Goal: Understand process/instructions: Learn how to perform a task or action

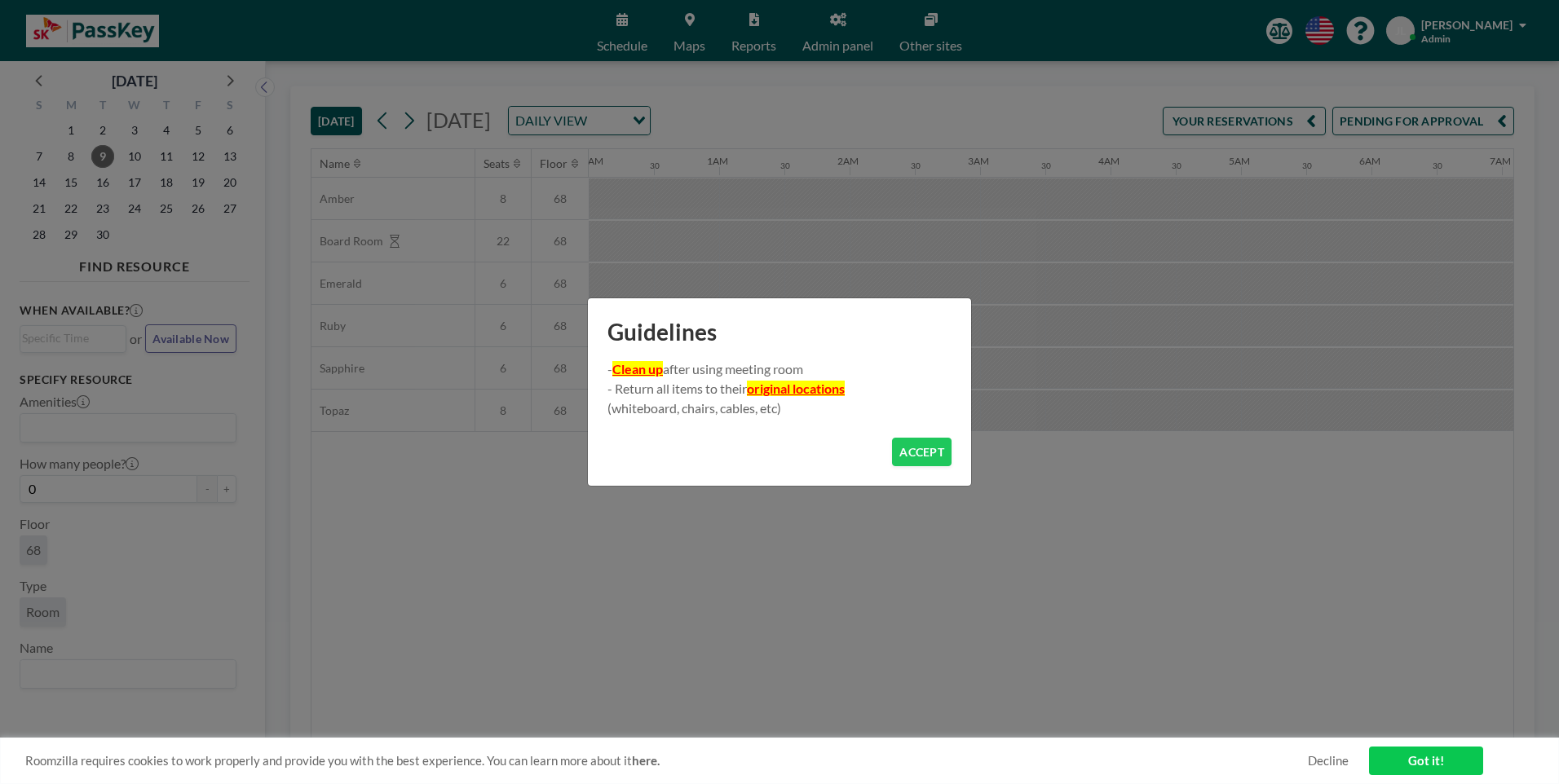
scroll to position [0, 1827]
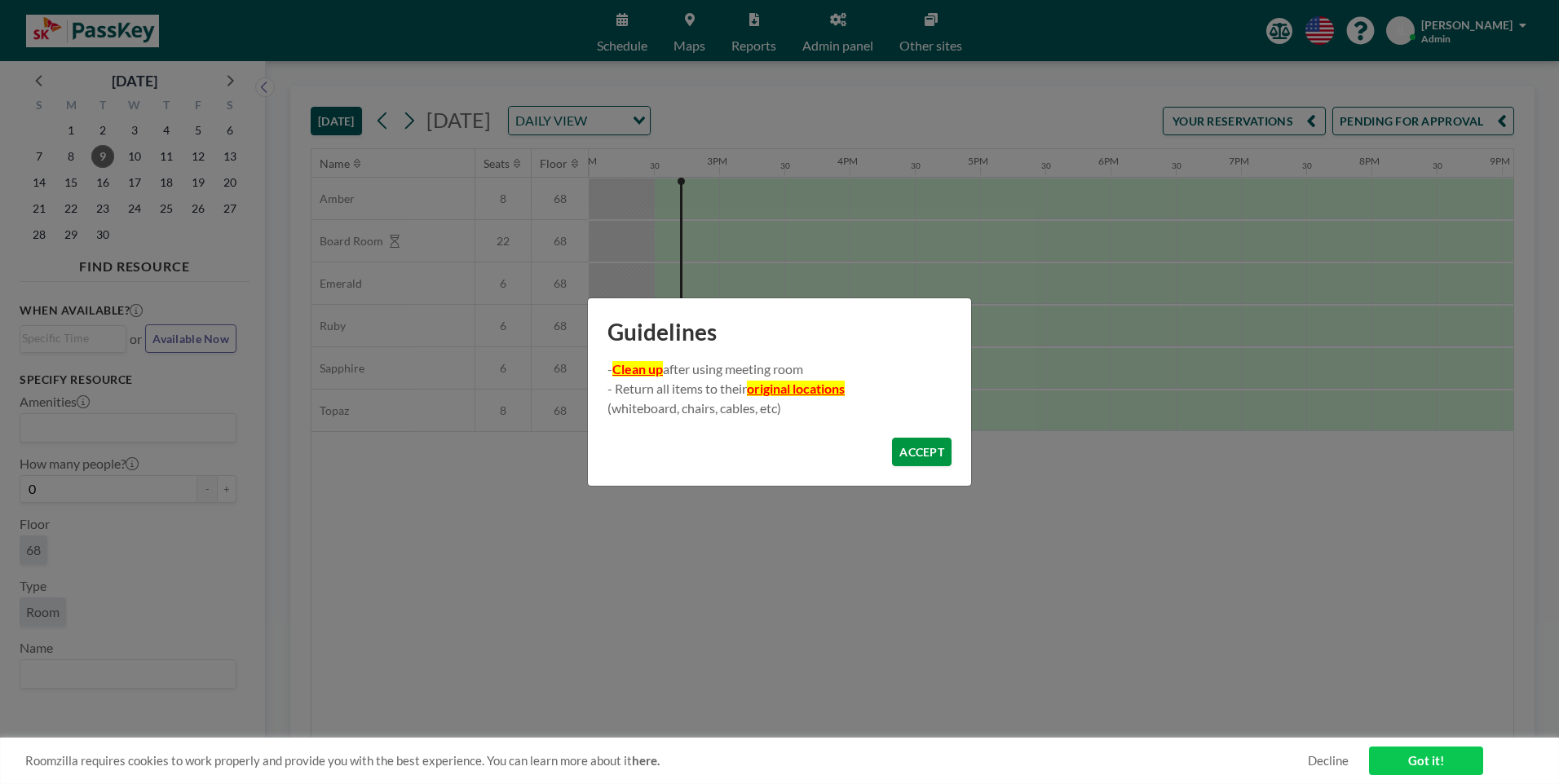
click at [918, 450] on button "ACCEPT" at bounding box center [922, 452] width 60 height 28
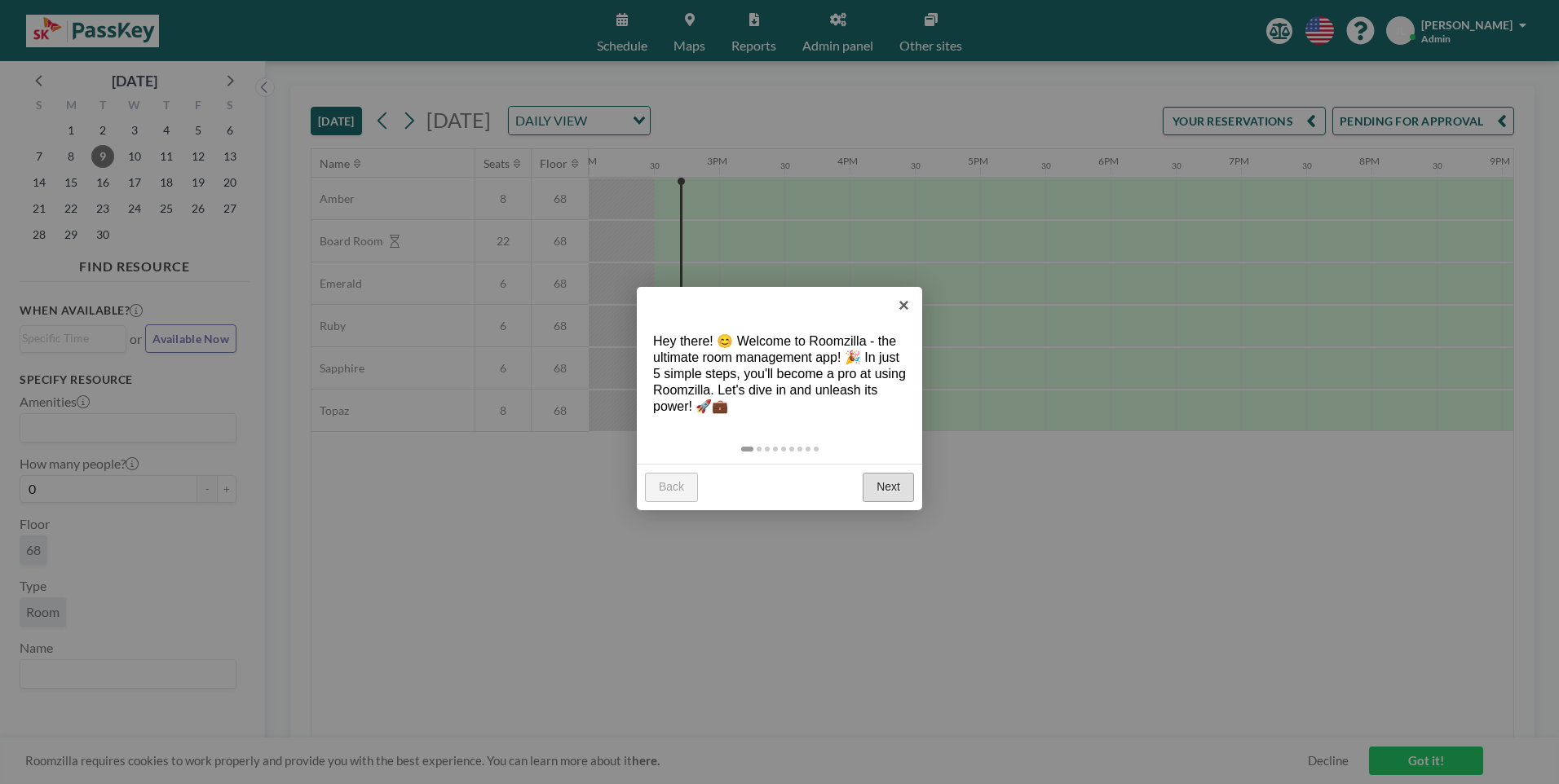
click at [896, 483] on link "Next" at bounding box center [889, 487] width 51 height 29
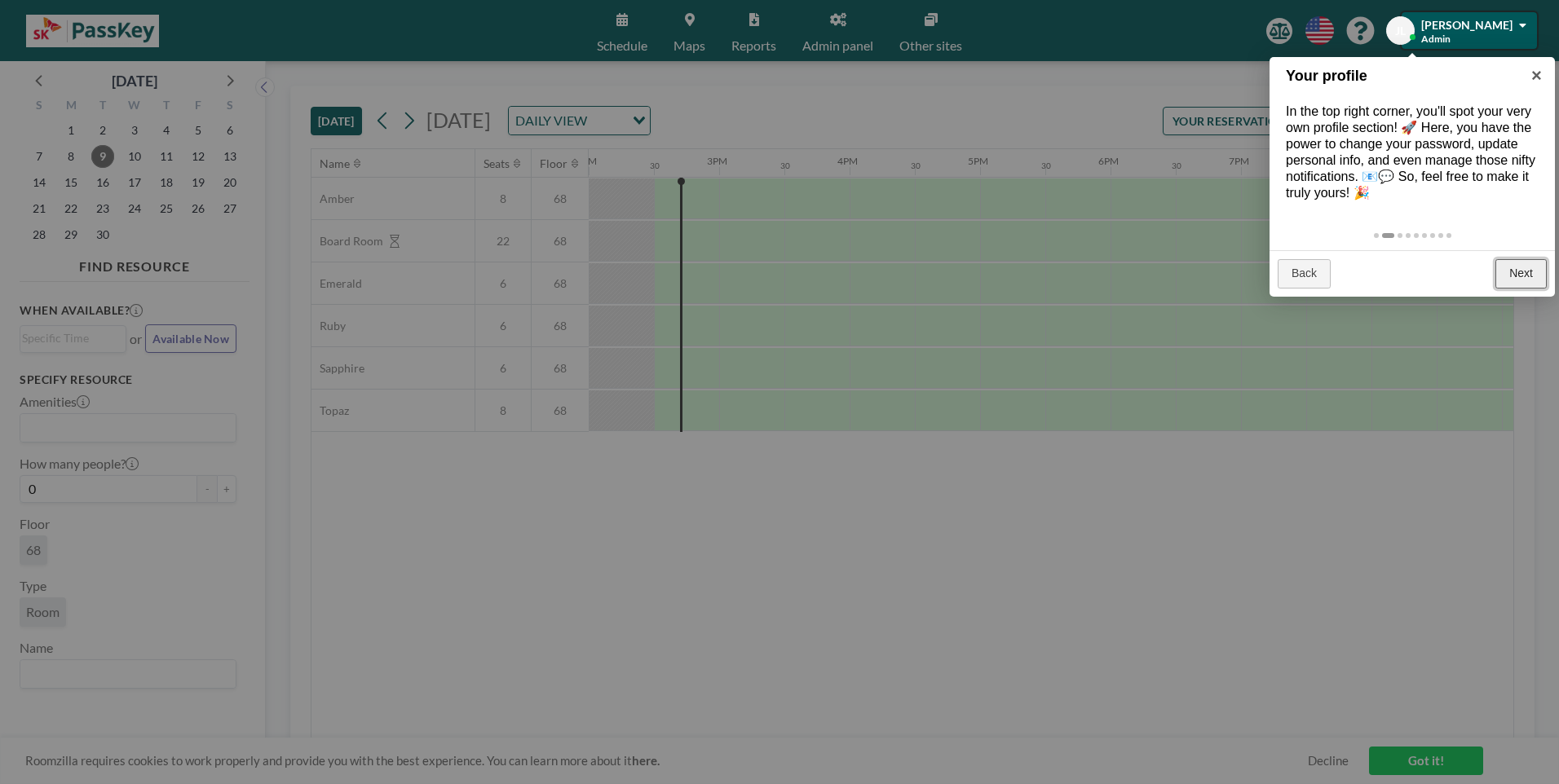
click at [1521, 286] on link "Next" at bounding box center [1521, 273] width 51 height 29
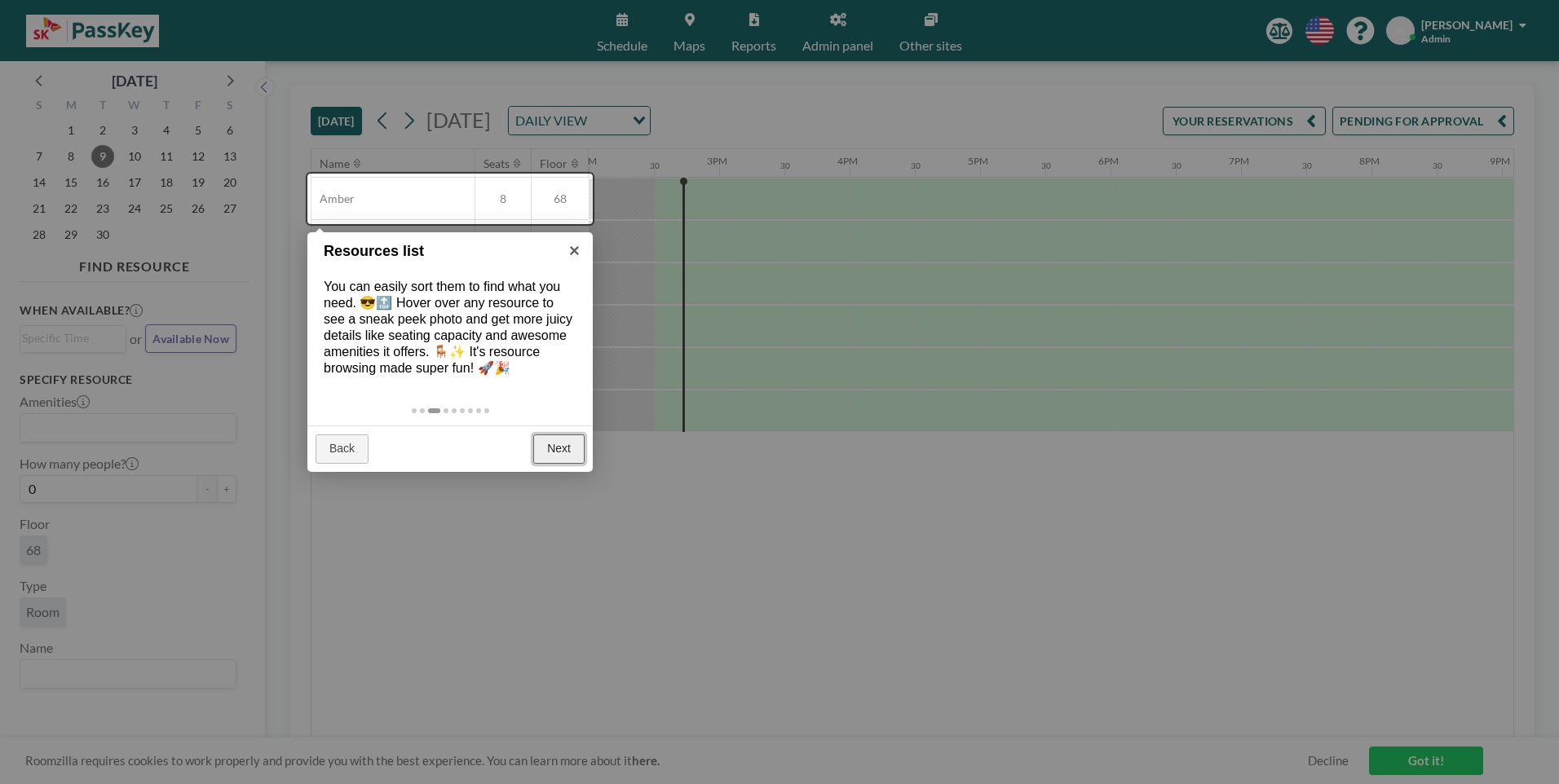
click at [551, 464] on link "Next" at bounding box center [559, 449] width 51 height 29
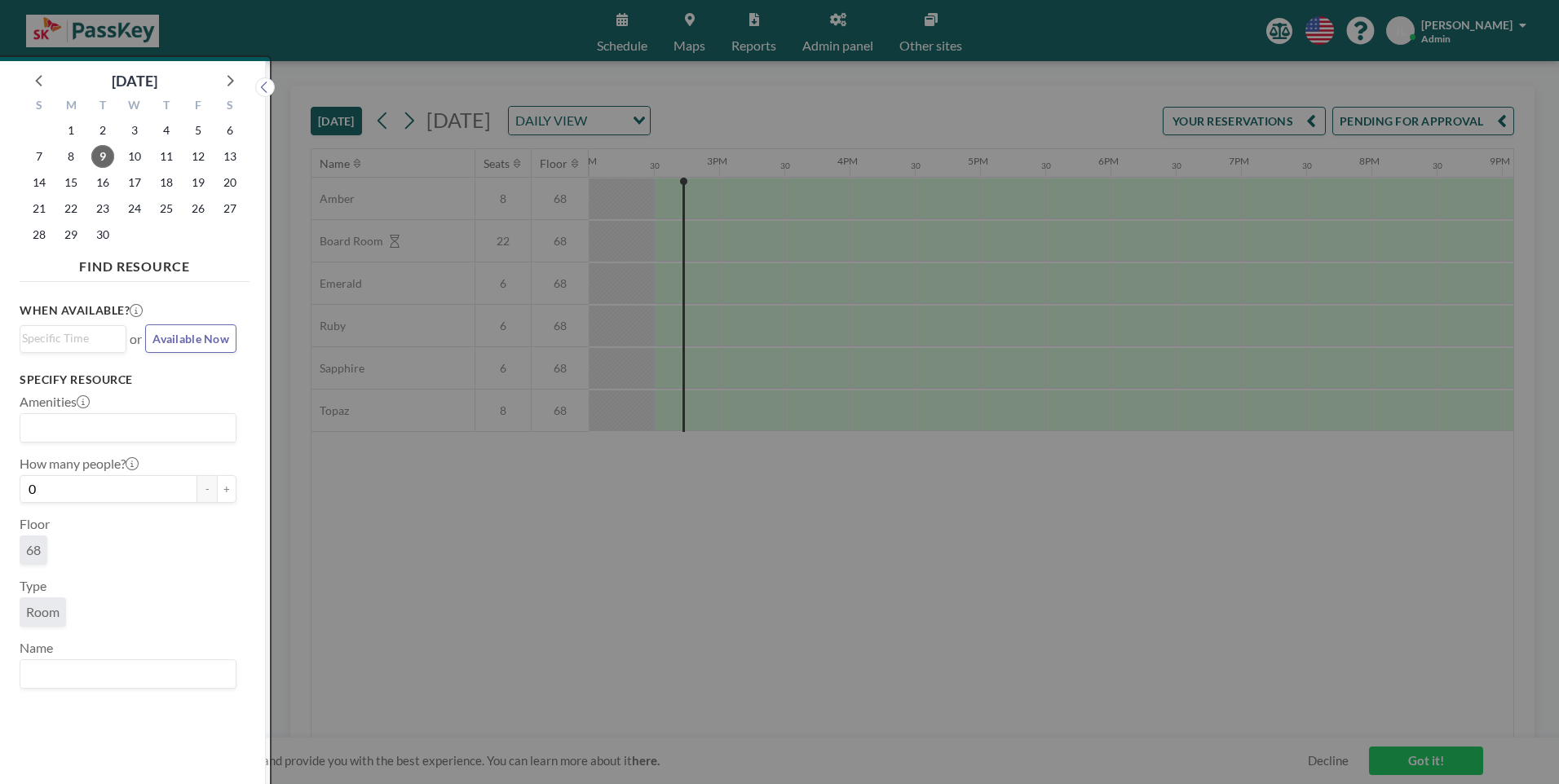
scroll to position [4, 0]
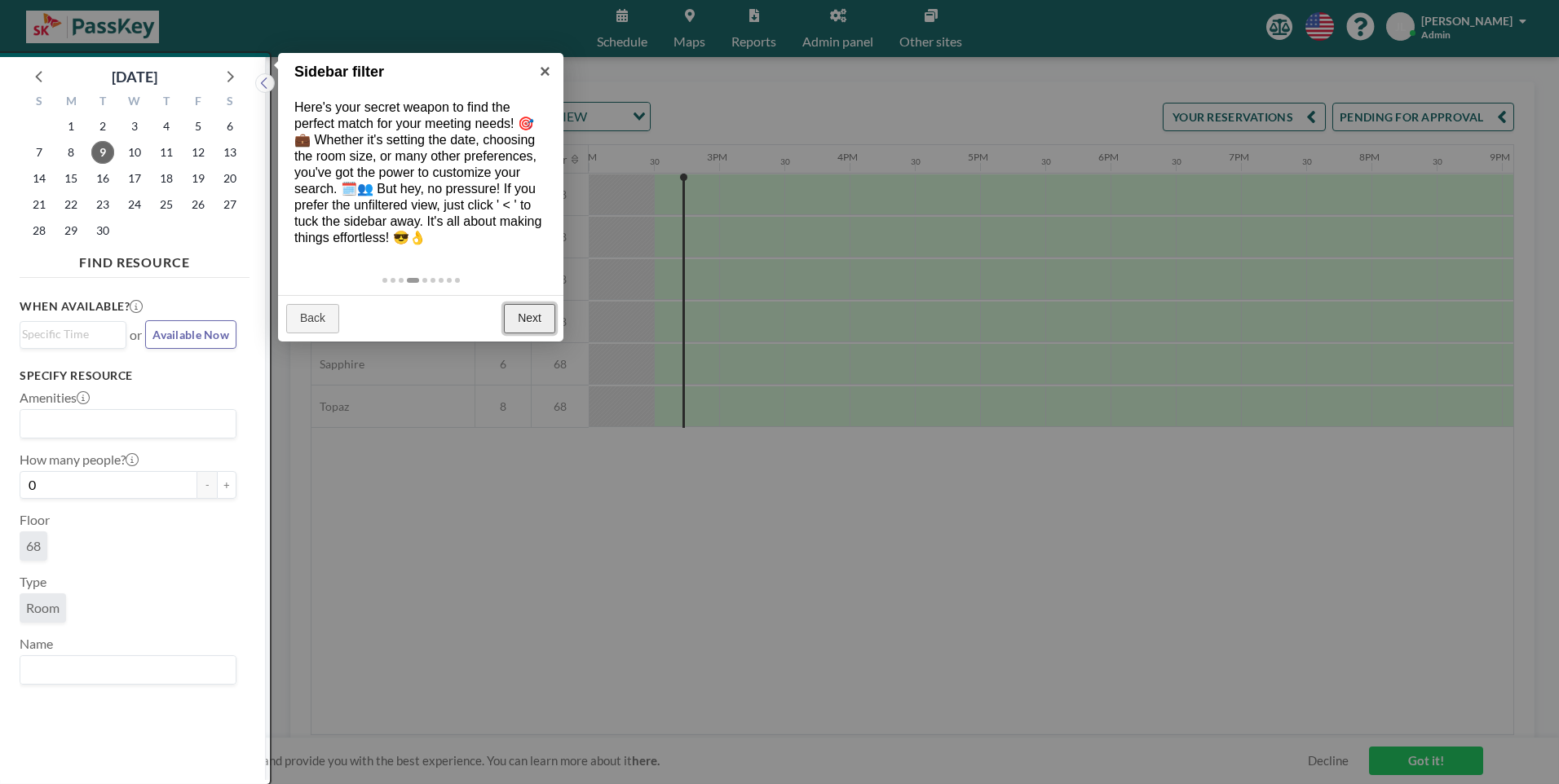
click at [529, 333] on link "Next" at bounding box center [530, 318] width 51 height 29
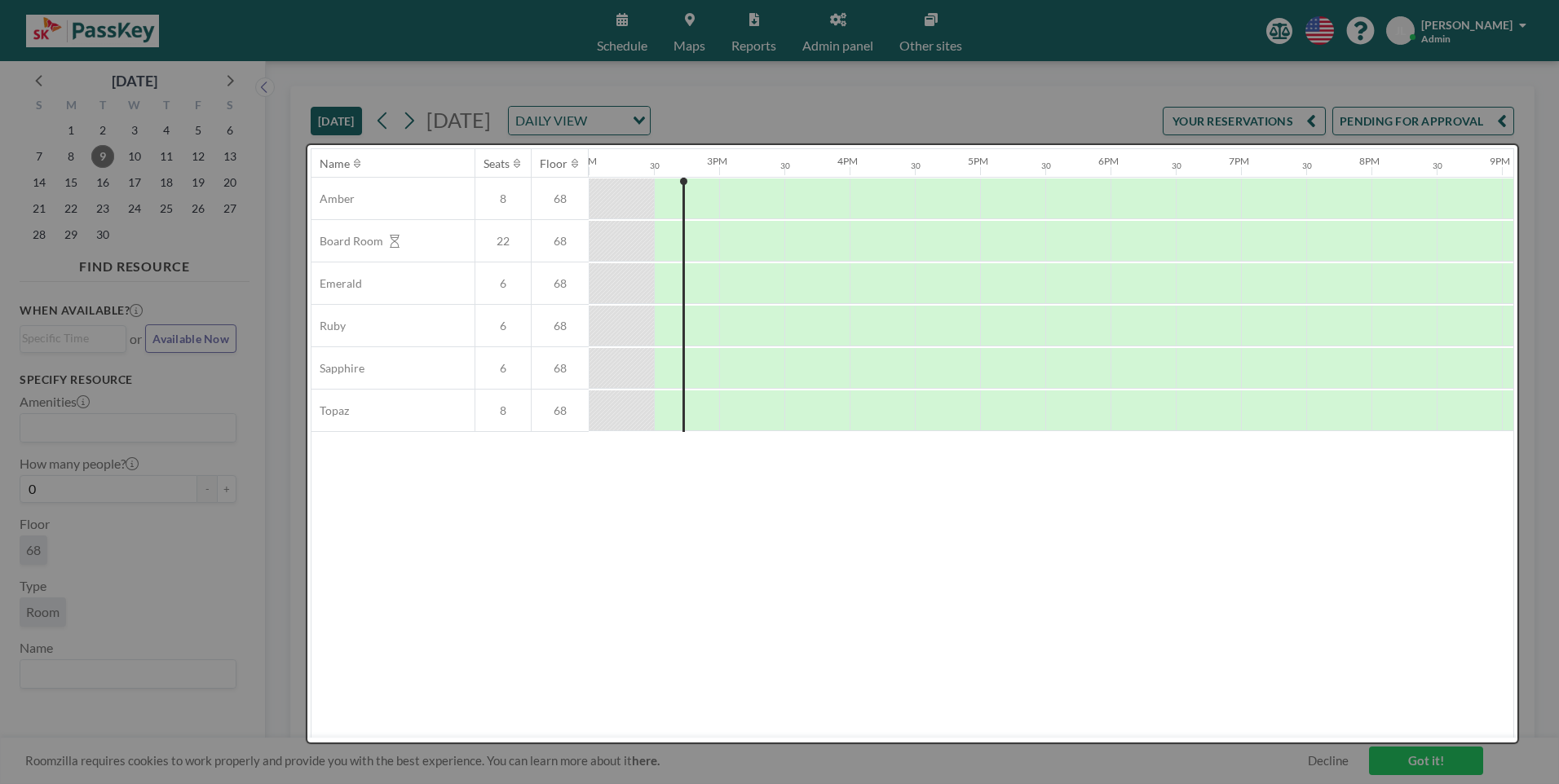
scroll to position [0, 0]
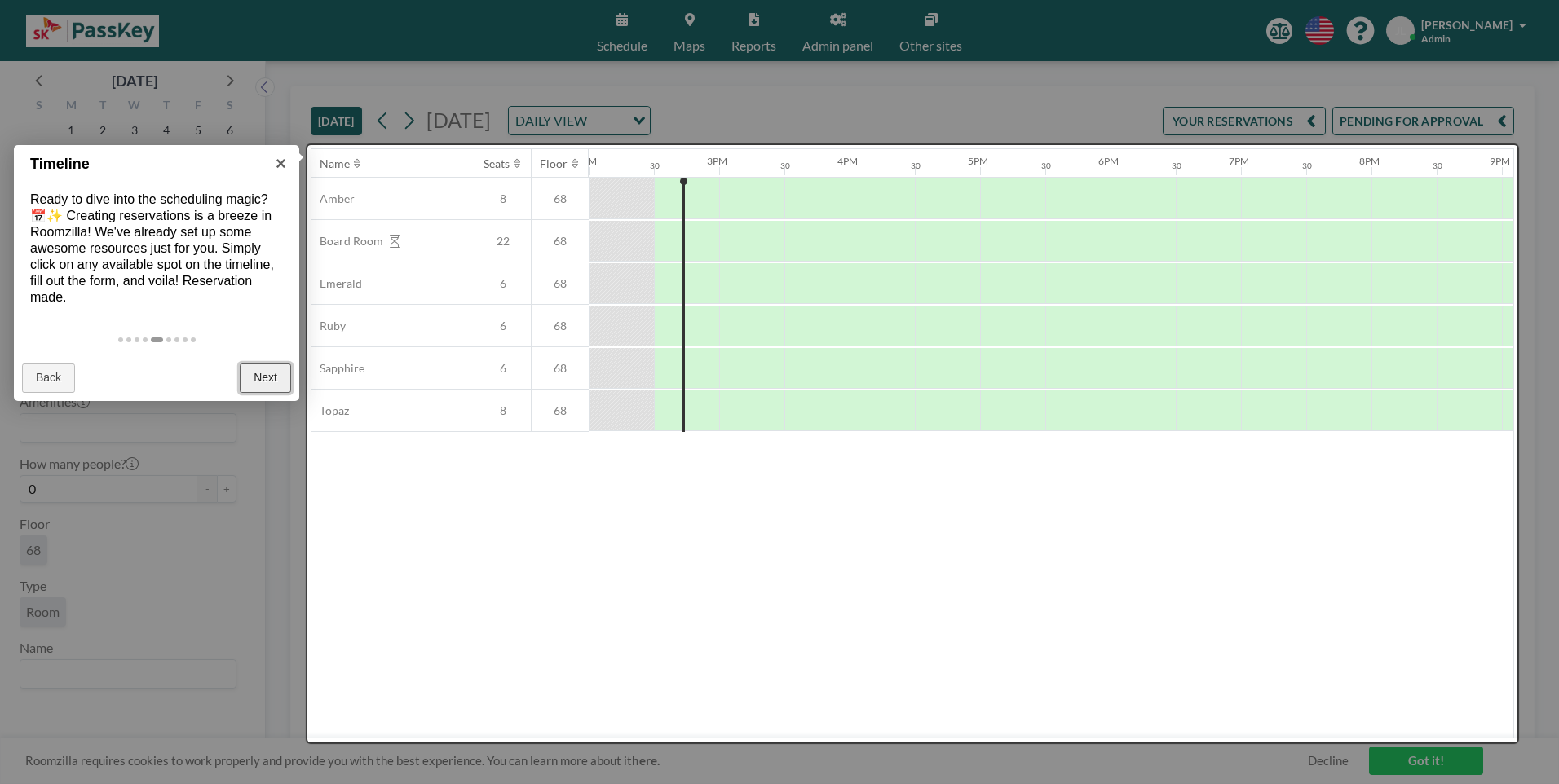
click at [274, 386] on link "Next" at bounding box center [266, 378] width 51 height 29
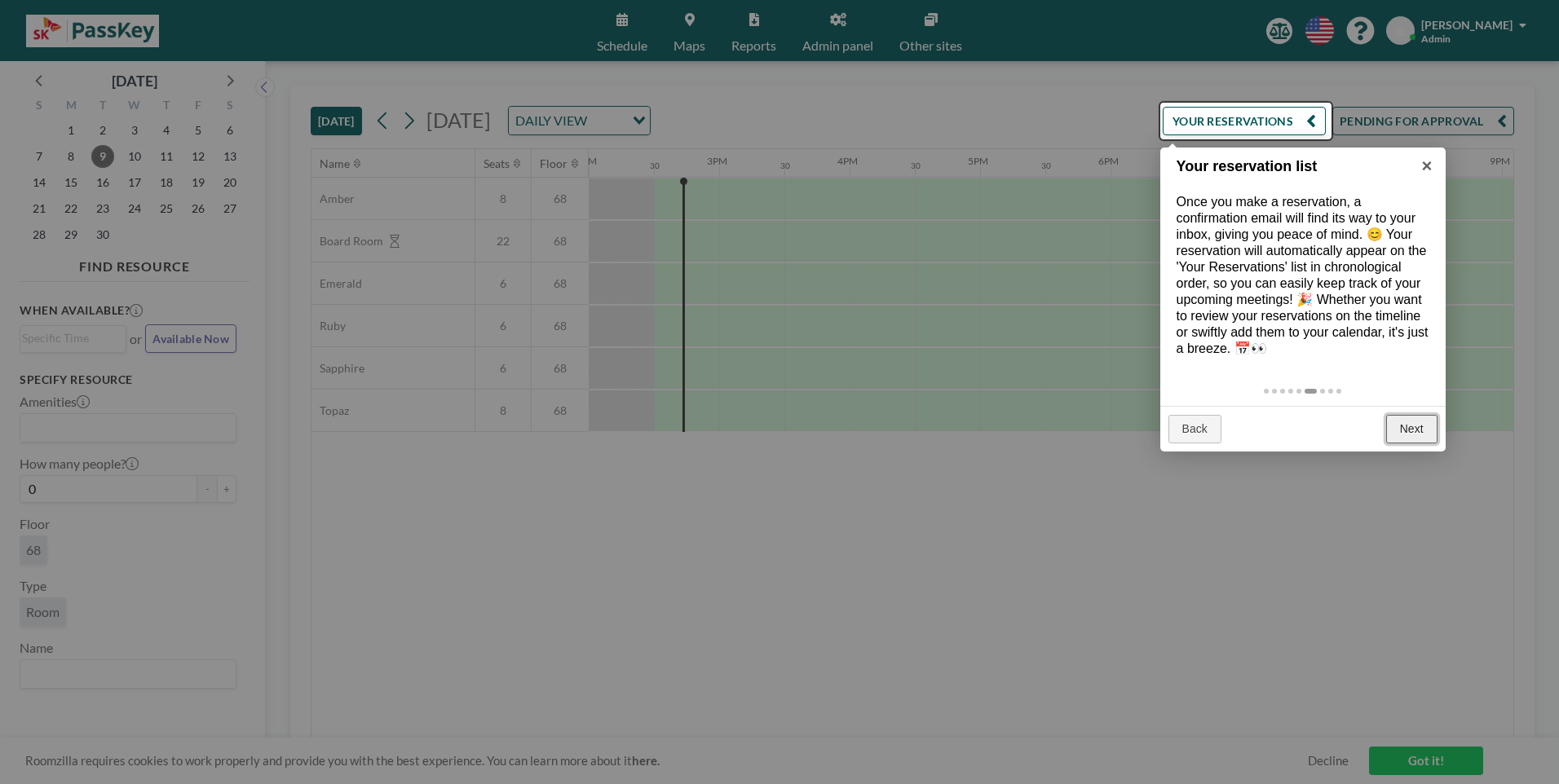
click at [1402, 439] on link "Next" at bounding box center [1412, 429] width 51 height 29
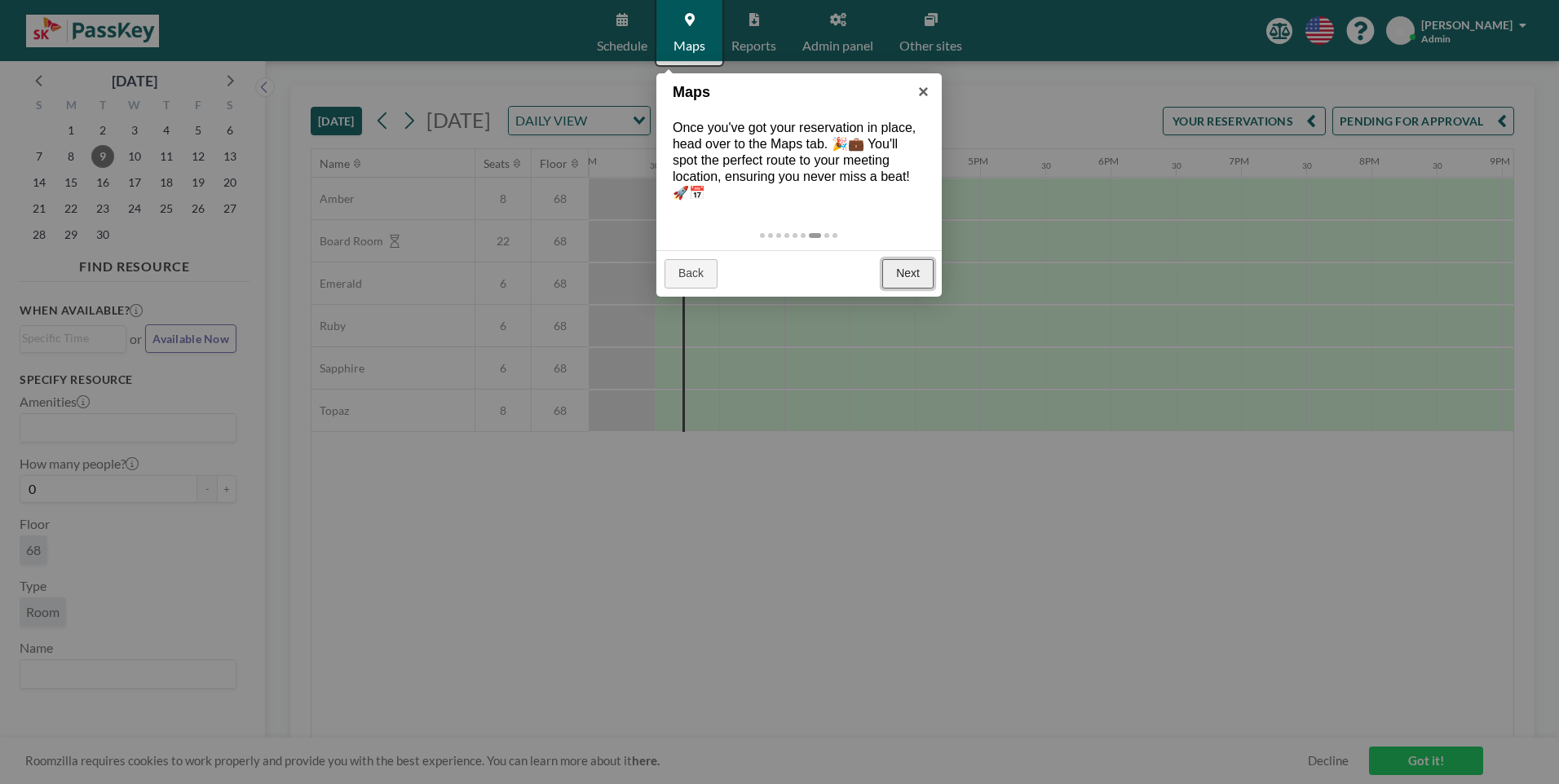
click at [911, 271] on link "Next" at bounding box center [908, 273] width 51 height 29
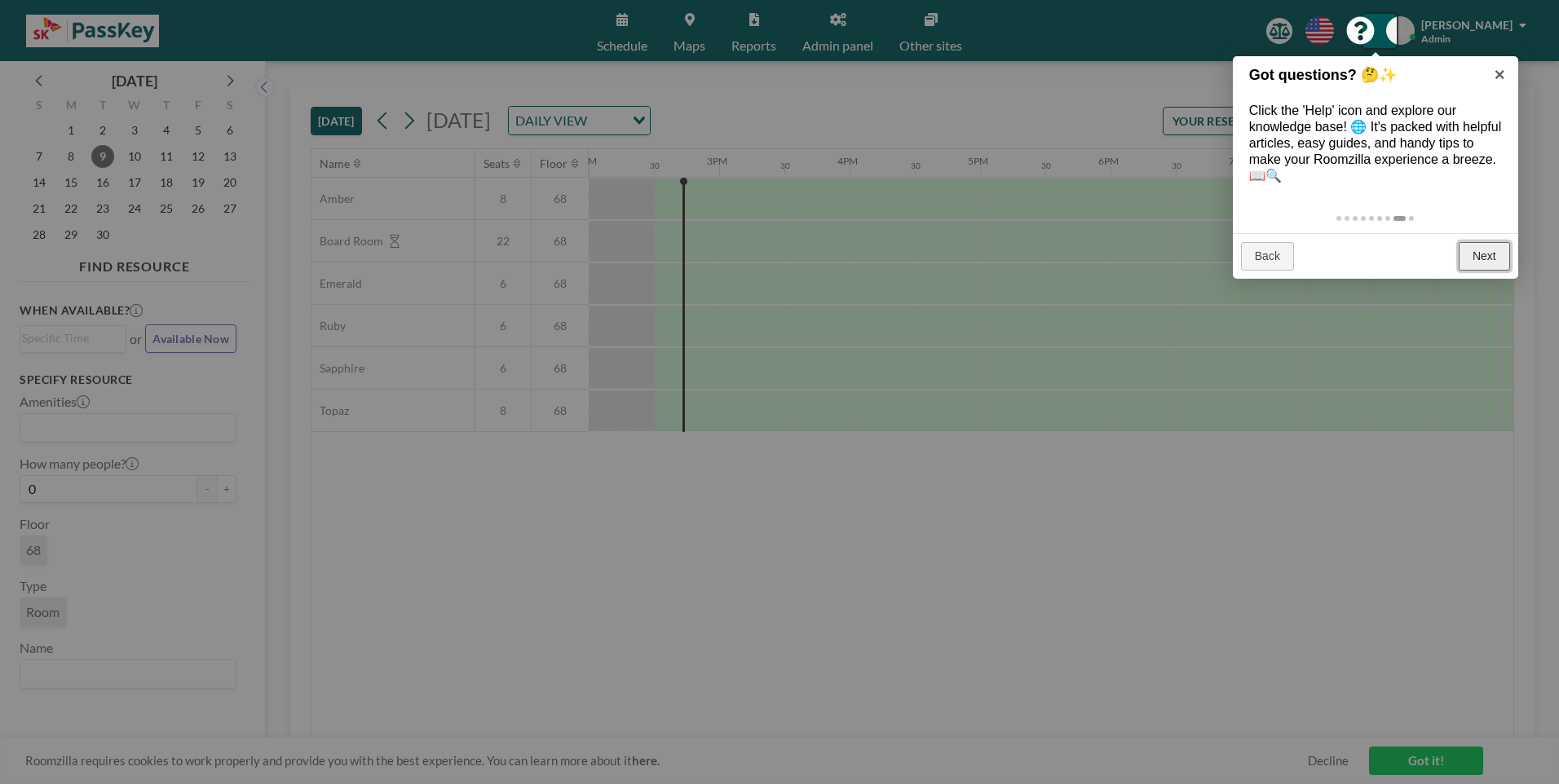
click at [1489, 264] on link "Next" at bounding box center [1485, 256] width 51 height 29
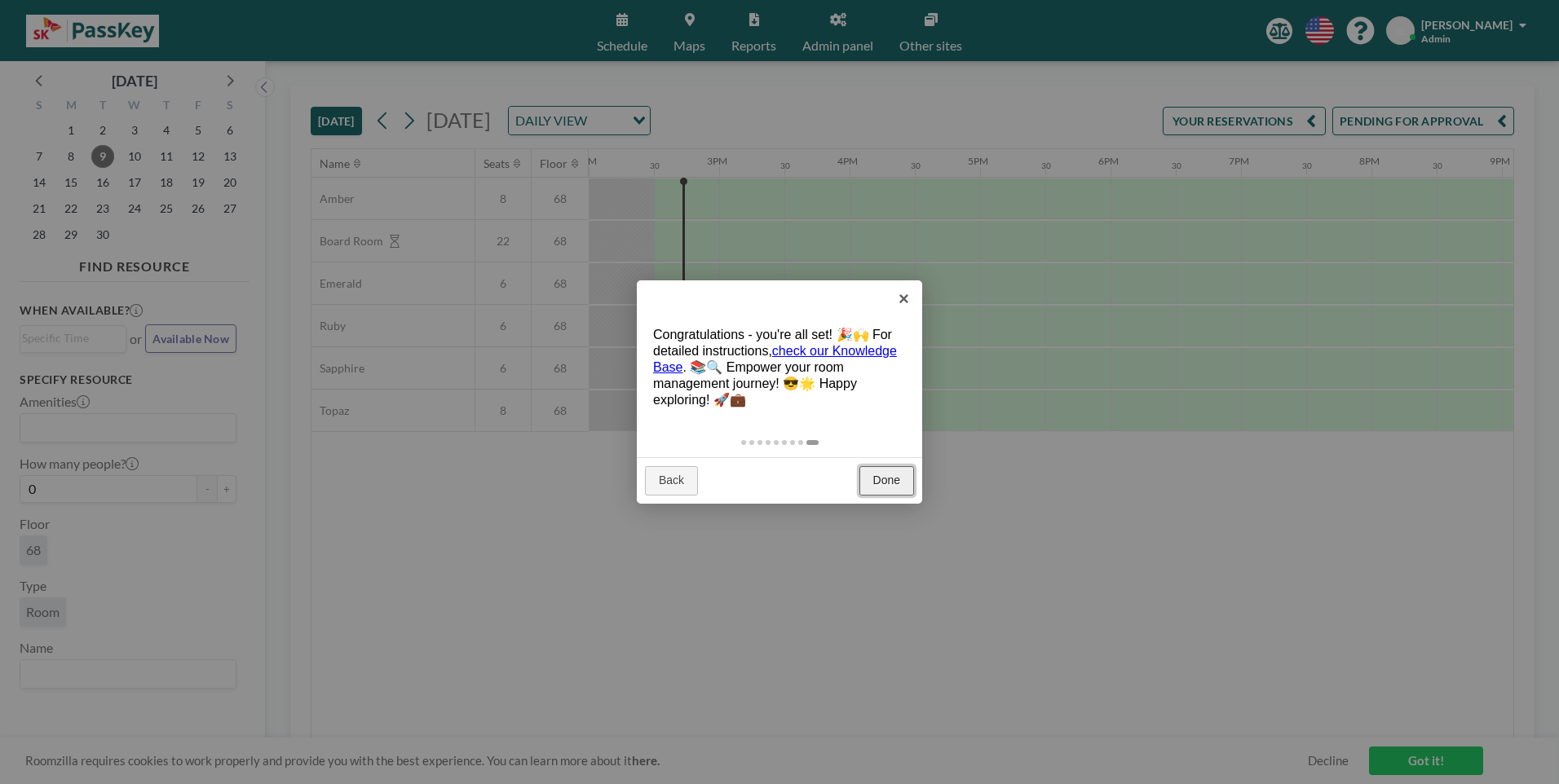
click at [888, 476] on link "Done" at bounding box center [887, 480] width 55 height 29
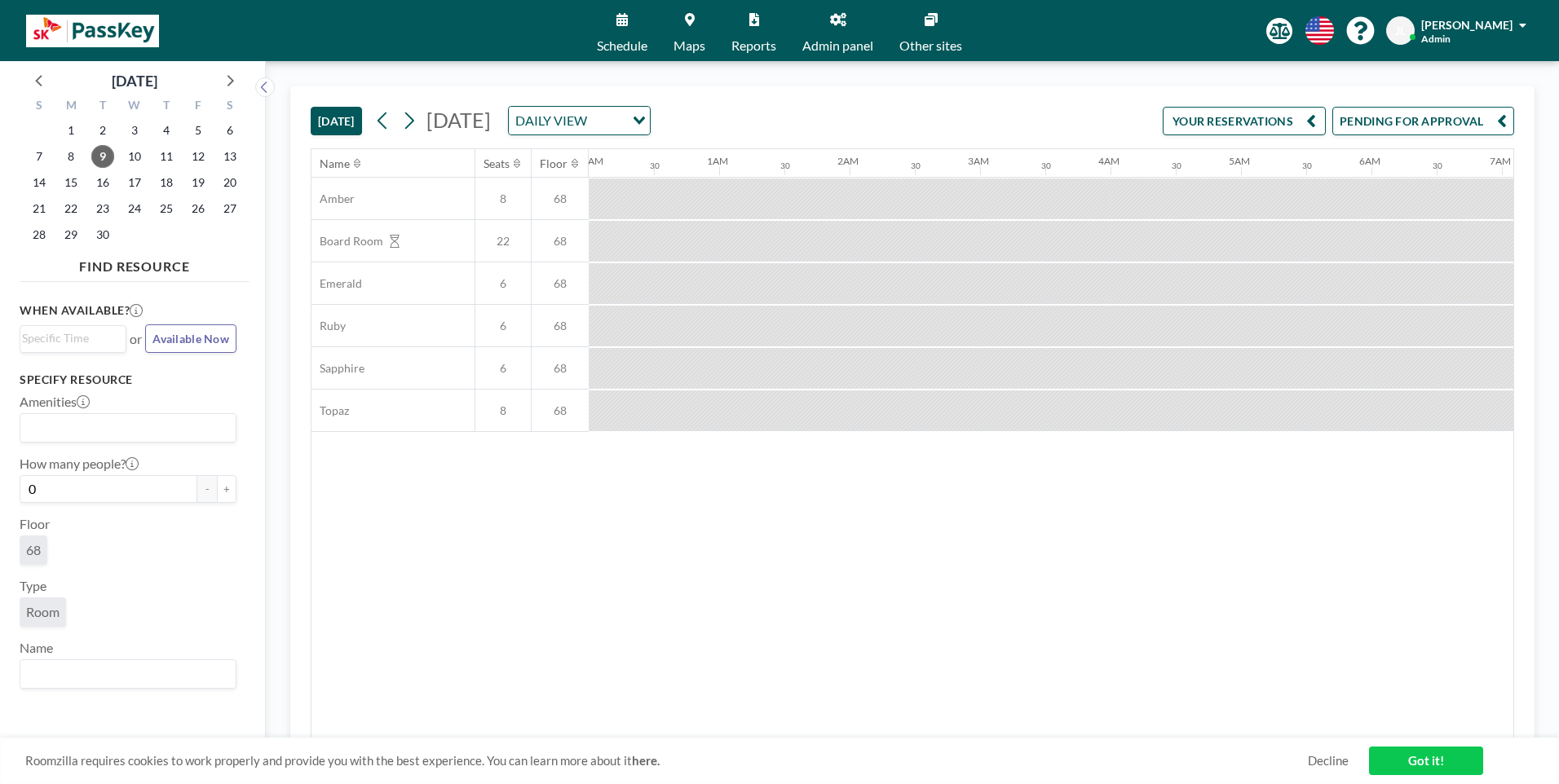
scroll to position [0, 1827]
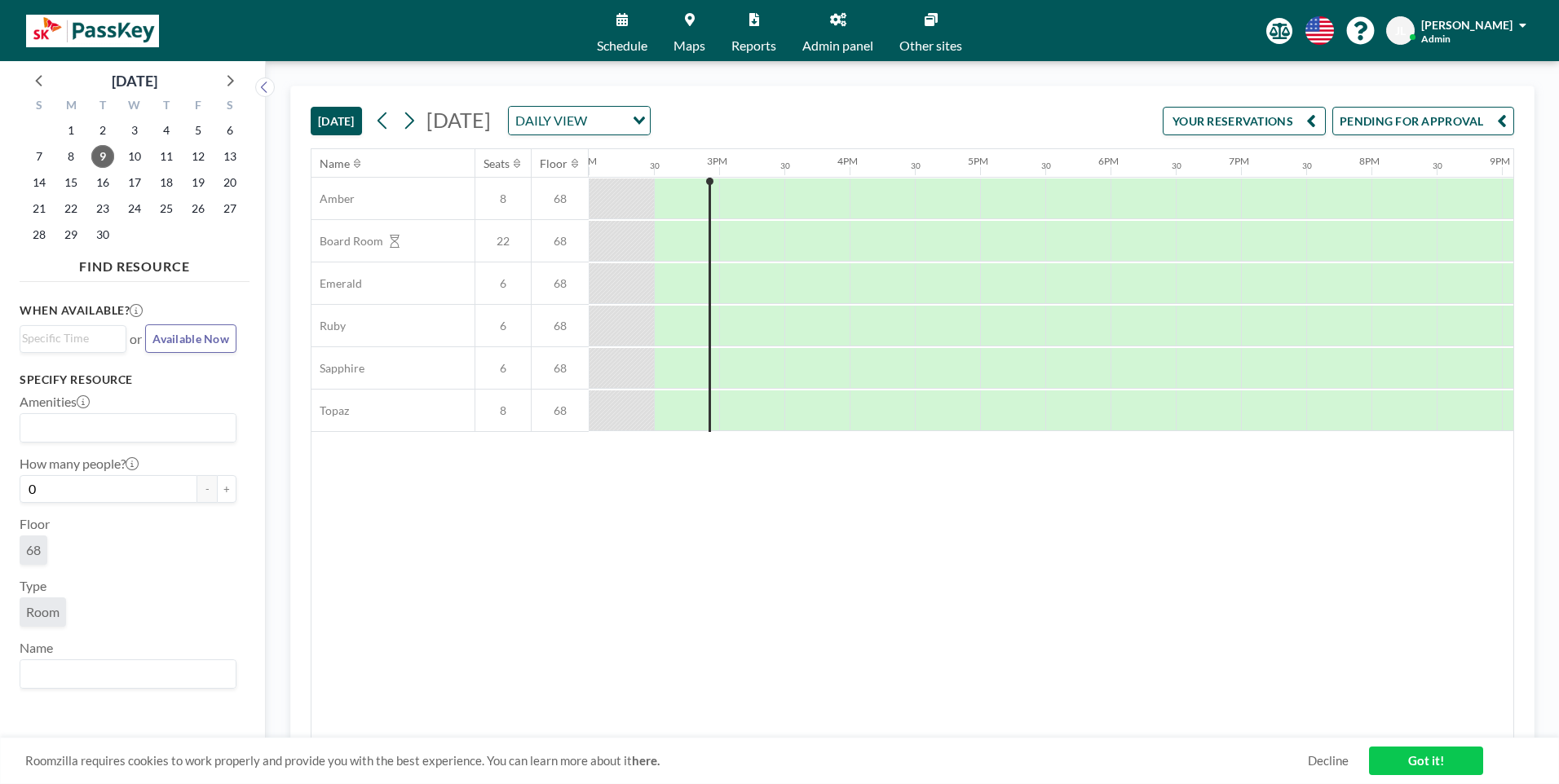
click at [787, 559] on div "Name Seats Floor 12AM 30 1AM 30 2AM 30 3AM 30 4AM 30 5AM 30 6AM 30 7AM 30 8AM 3…" at bounding box center [912, 443] width 1202 height 589
